Goal: Navigation & Orientation: Find specific page/section

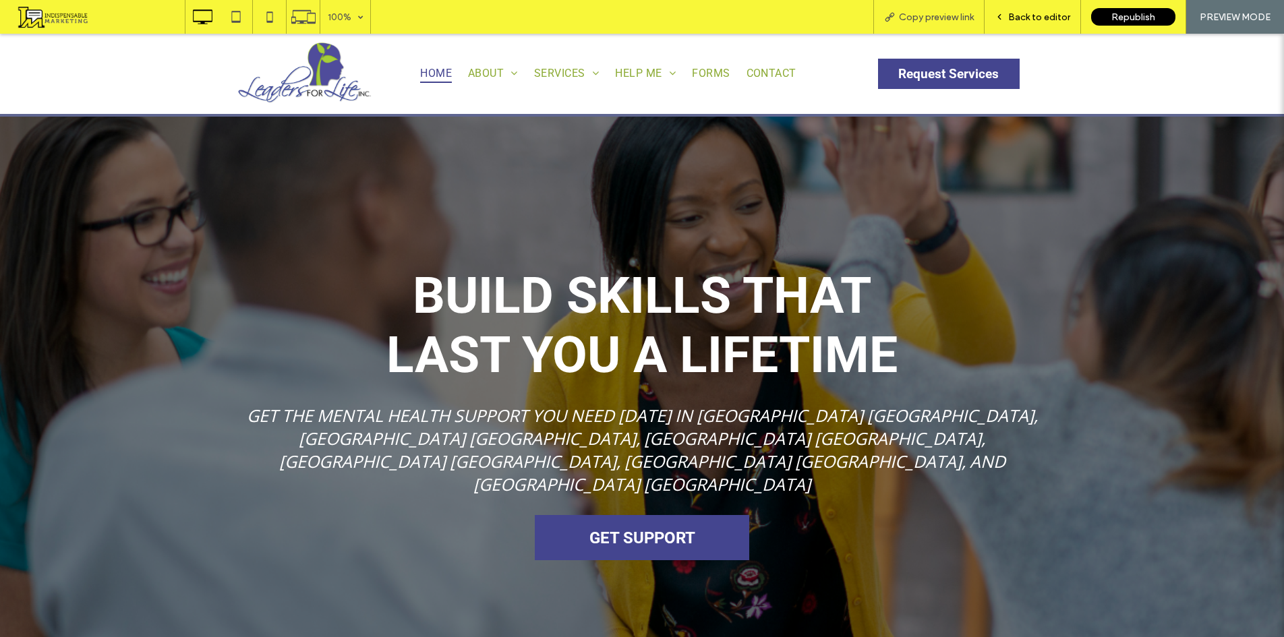
click at [1031, 18] on span "Back to editor" at bounding box center [1039, 16] width 62 height 11
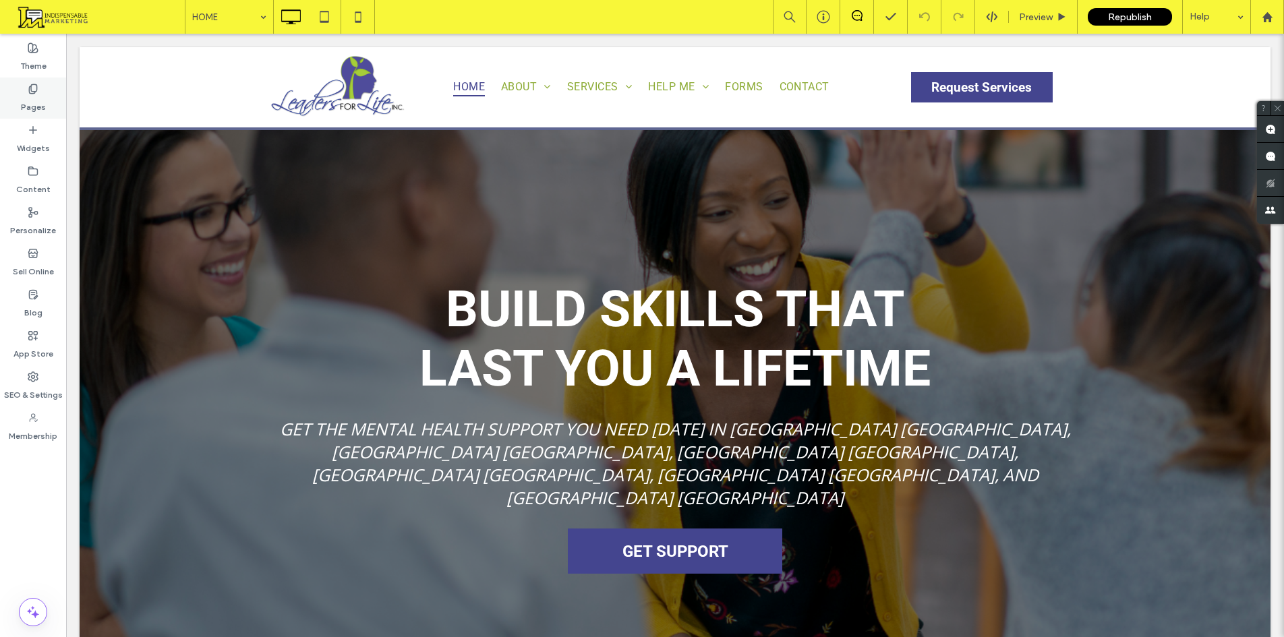
click at [24, 107] on label "Pages" at bounding box center [33, 103] width 25 height 19
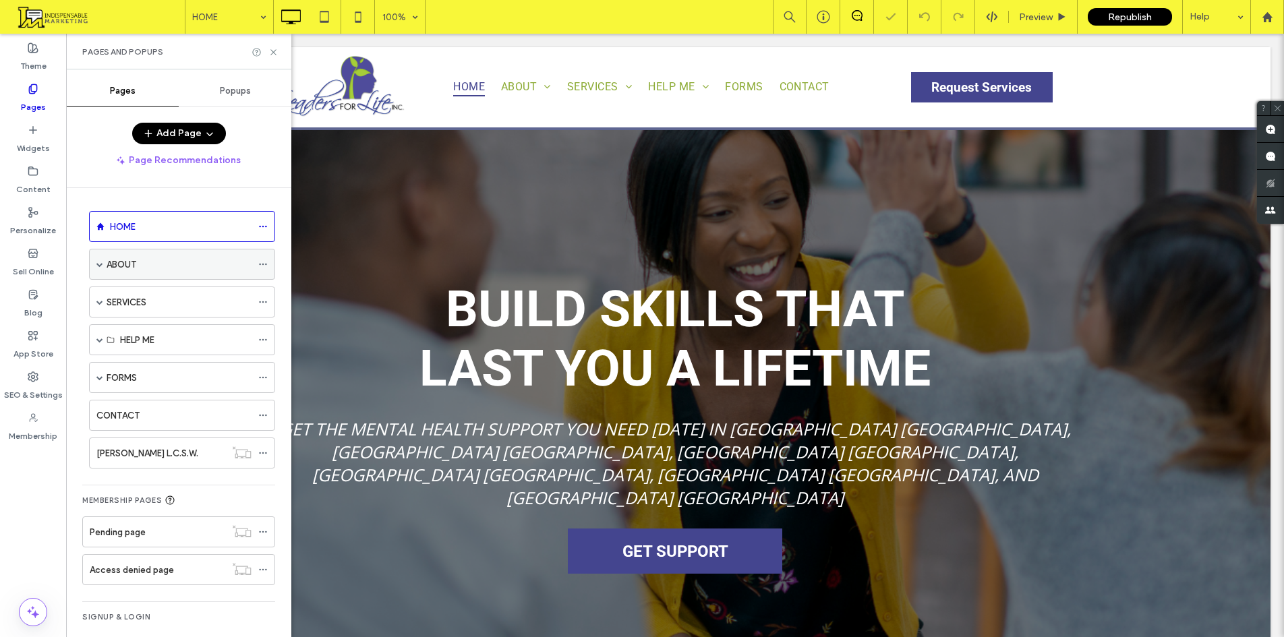
click at [98, 260] on span at bounding box center [99, 264] width 7 height 30
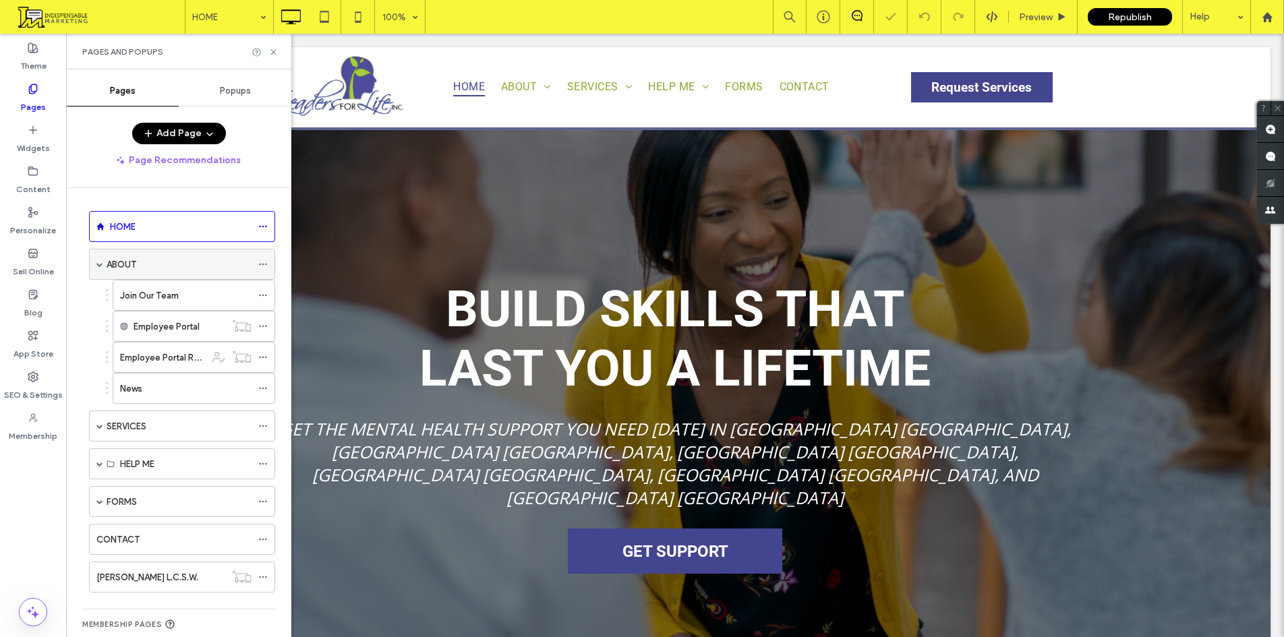
click at [96, 260] on span at bounding box center [99, 264] width 7 height 30
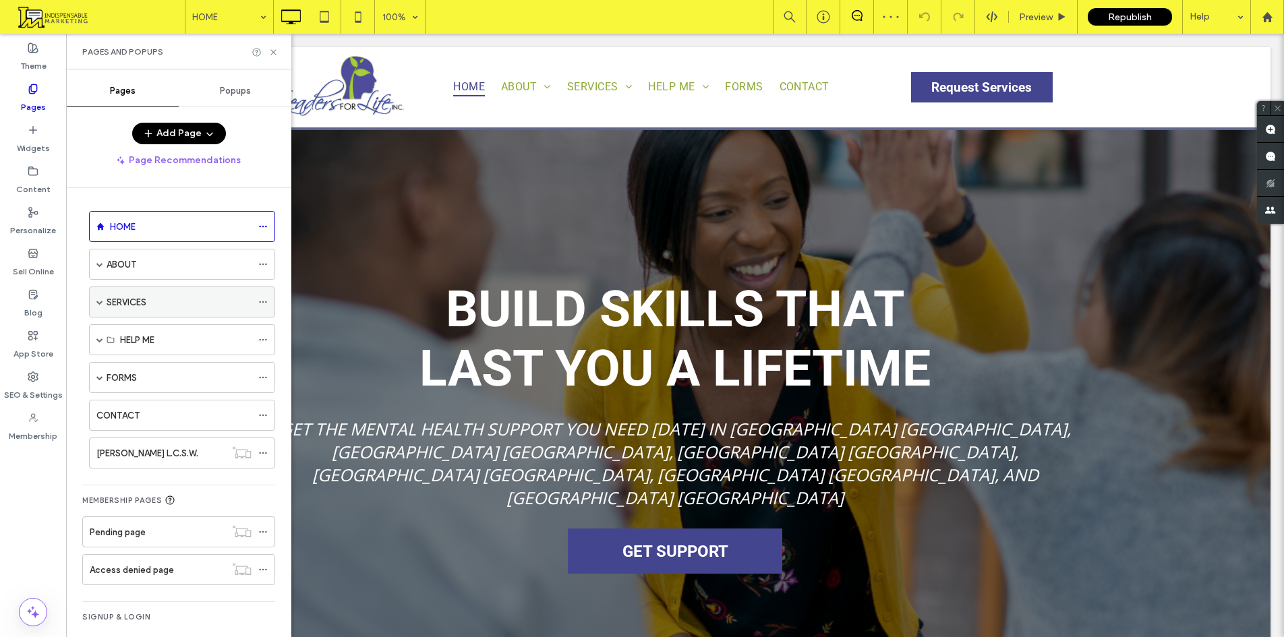
click at [96, 300] on div "SERVICES" at bounding box center [182, 302] width 186 height 31
click at [100, 300] on span at bounding box center [99, 302] width 7 height 7
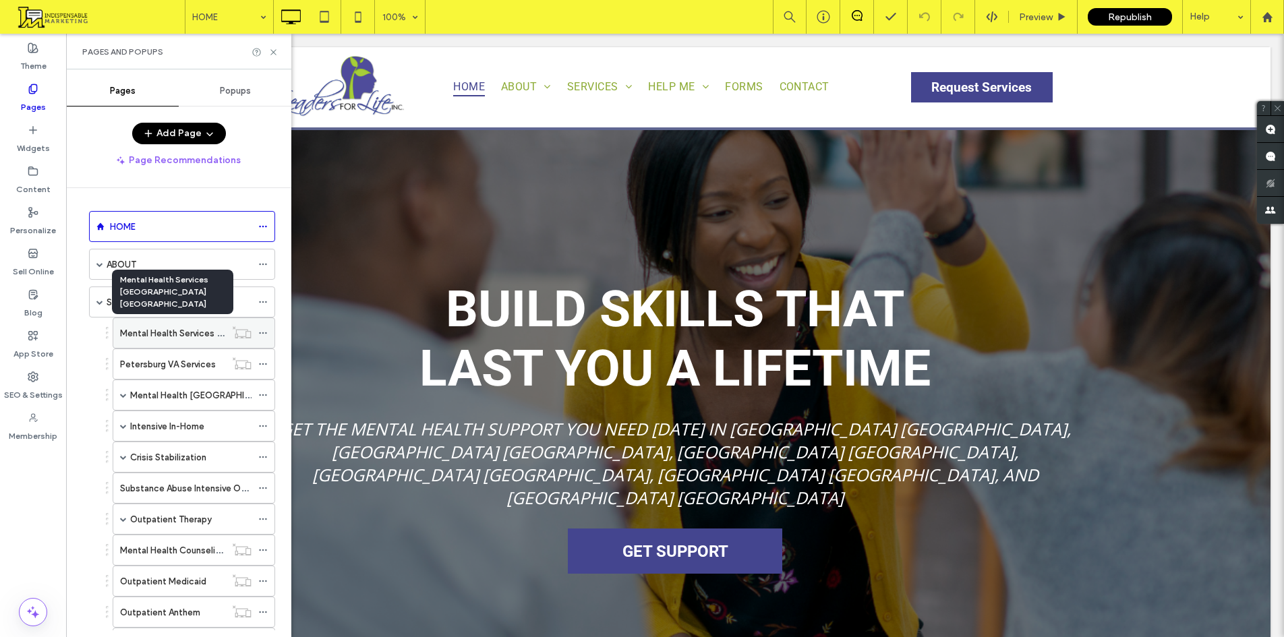
scroll to position [67, 0]
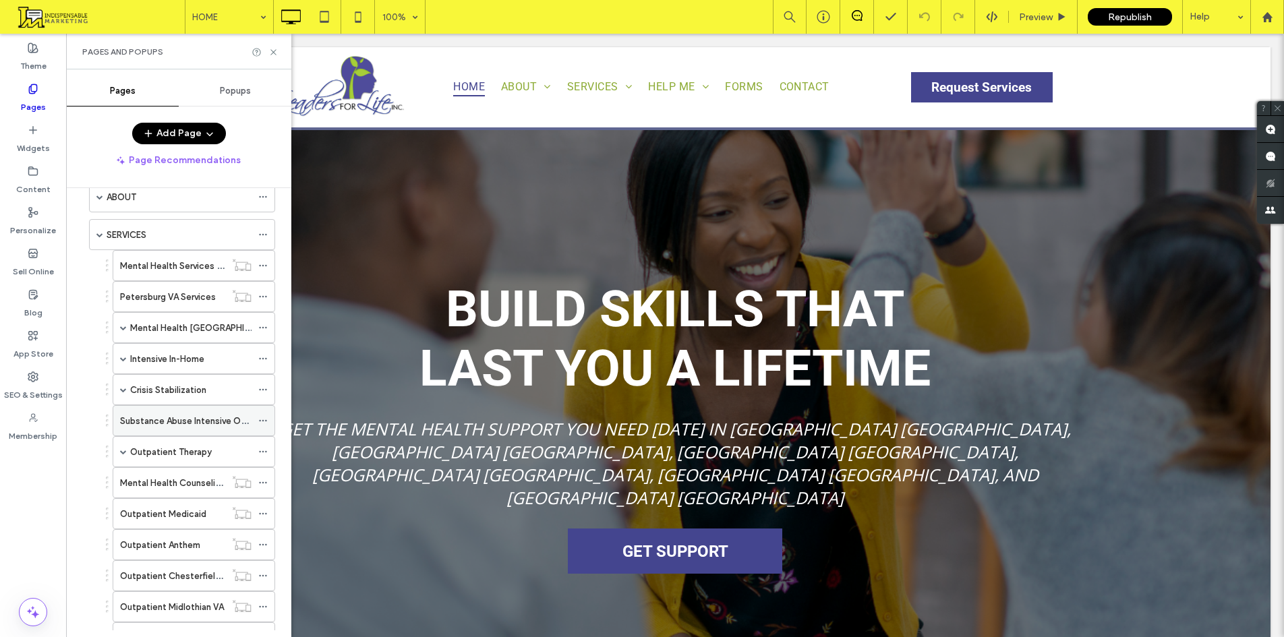
click at [261, 419] on icon at bounding box center [262, 420] width 9 height 9
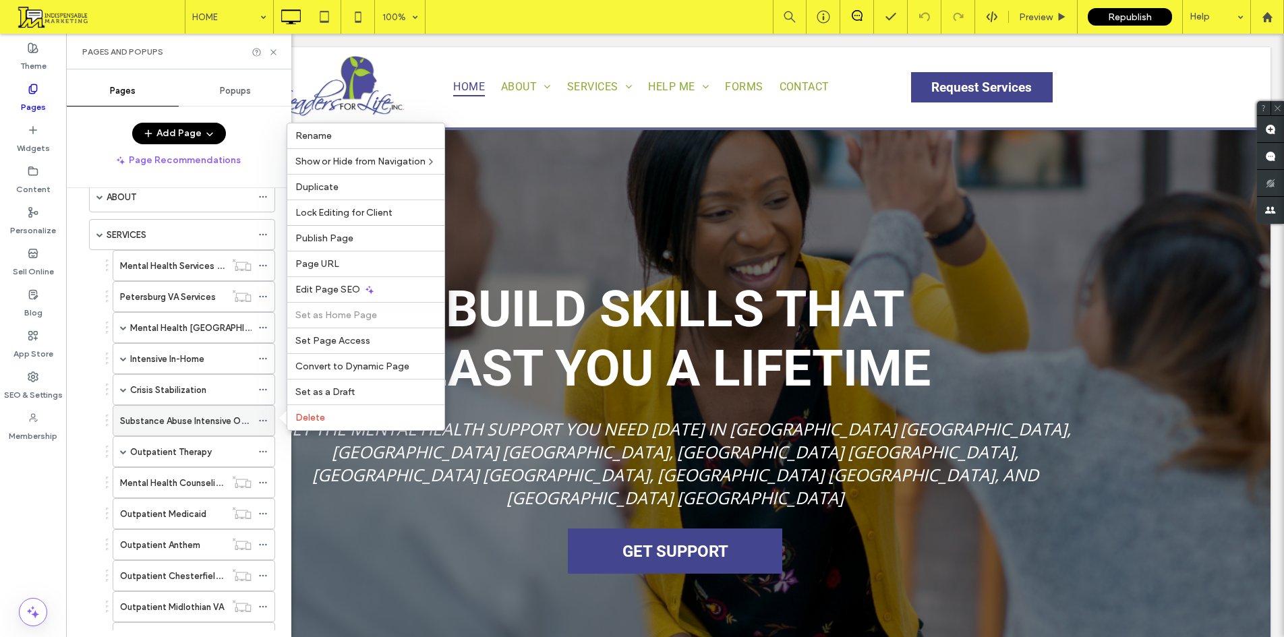
click at [189, 411] on div "Substance Abuse Intensive Outpatient Program" at bounding box center [185, 421] width 131 height 30
